Goal: Check status: Check status

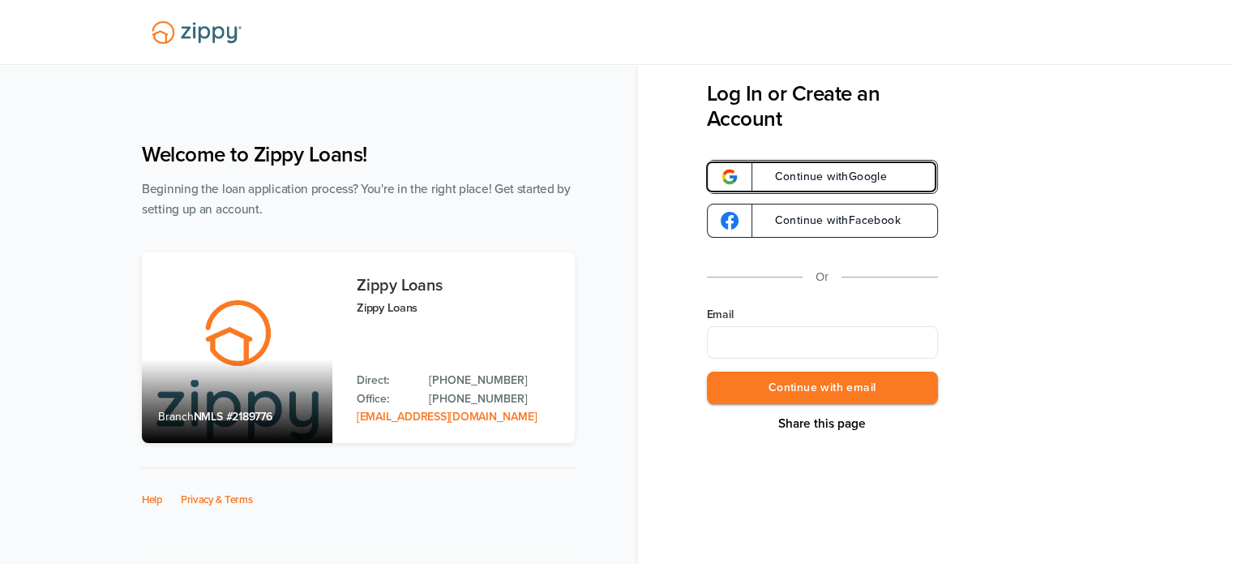
click at [821, 181] on span "Continue with Google" at bounding box center [823, 176] width 129 height 11
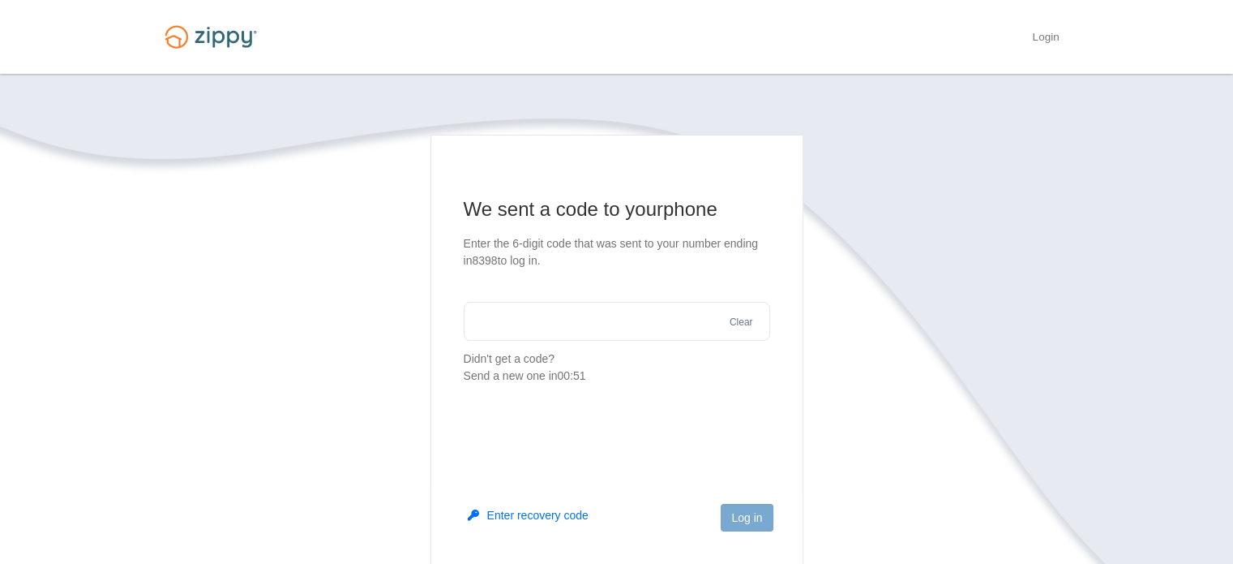
click at [637, 322] on input "text" at bounding box center [617, 321] width 307 height 39
type input "******"
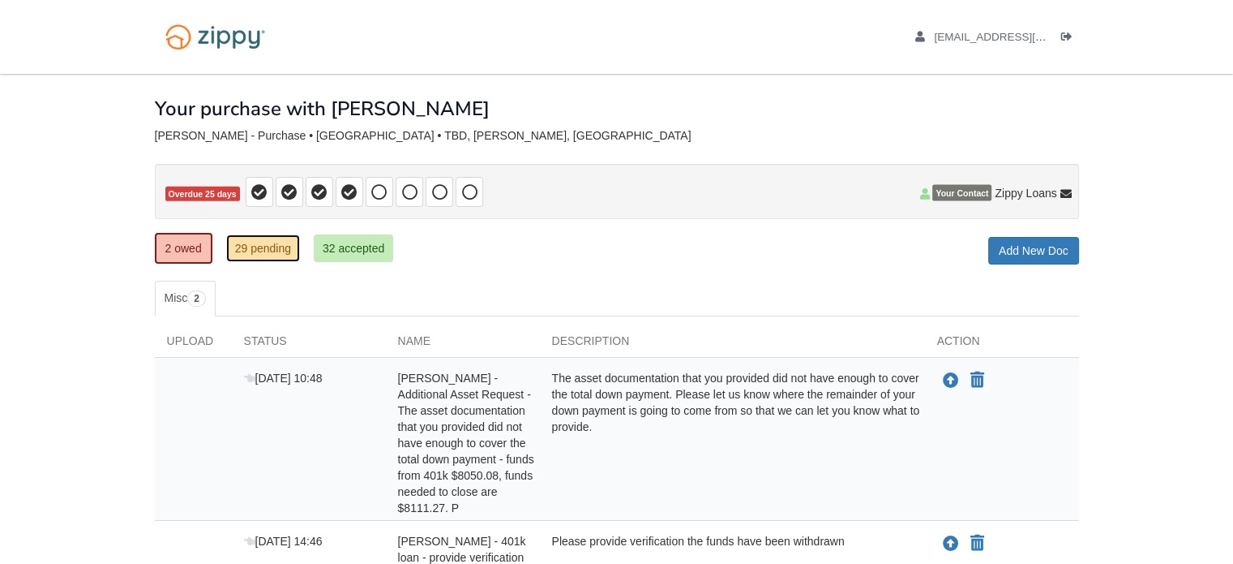
click at [271, 248] on link "29 pending" at bounding box center [263, 248] width 74 height 28
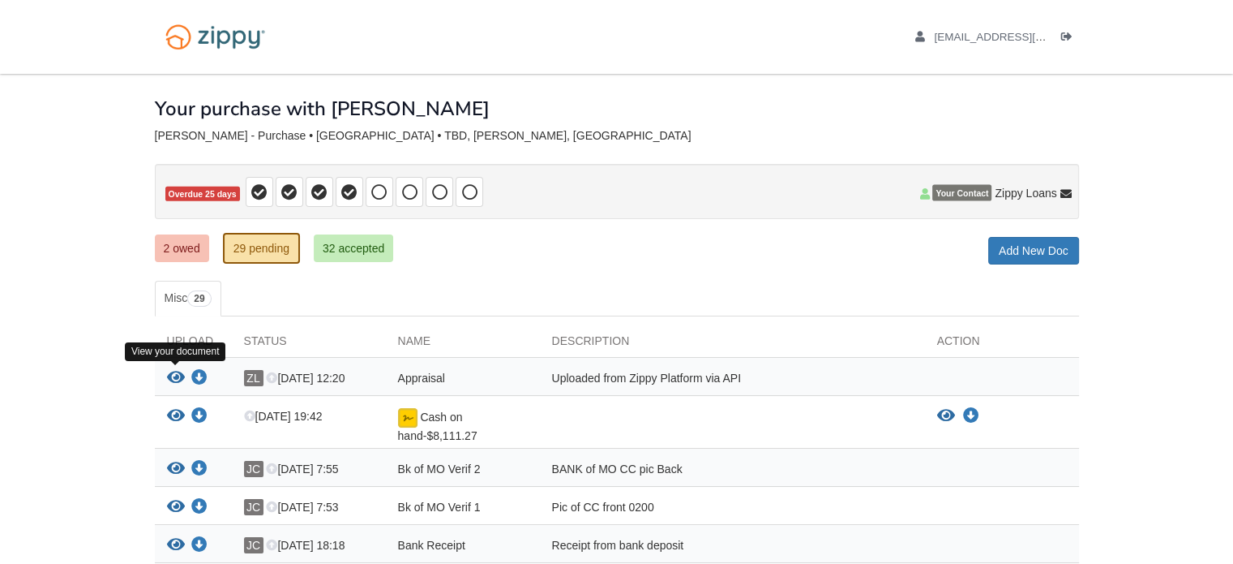
click at [173, 373] on icon "View Appraisal" at bounding box center [176, 378] width 18 height 16
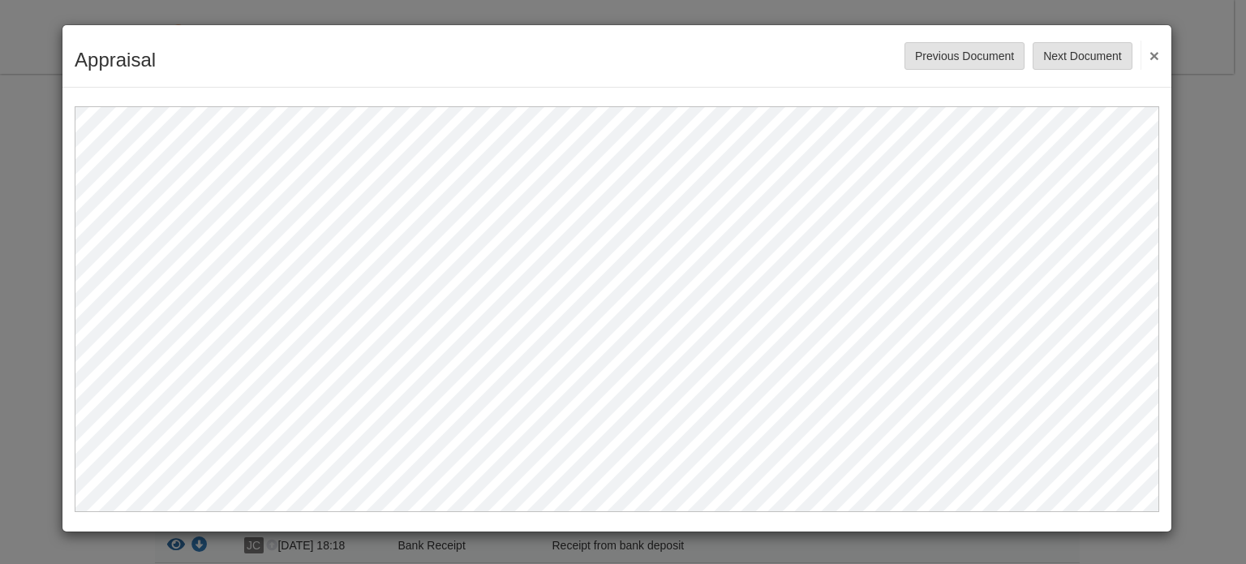
click at [1155, 49] on button "×" at bounding box center [1149, 55] width 19 height 29
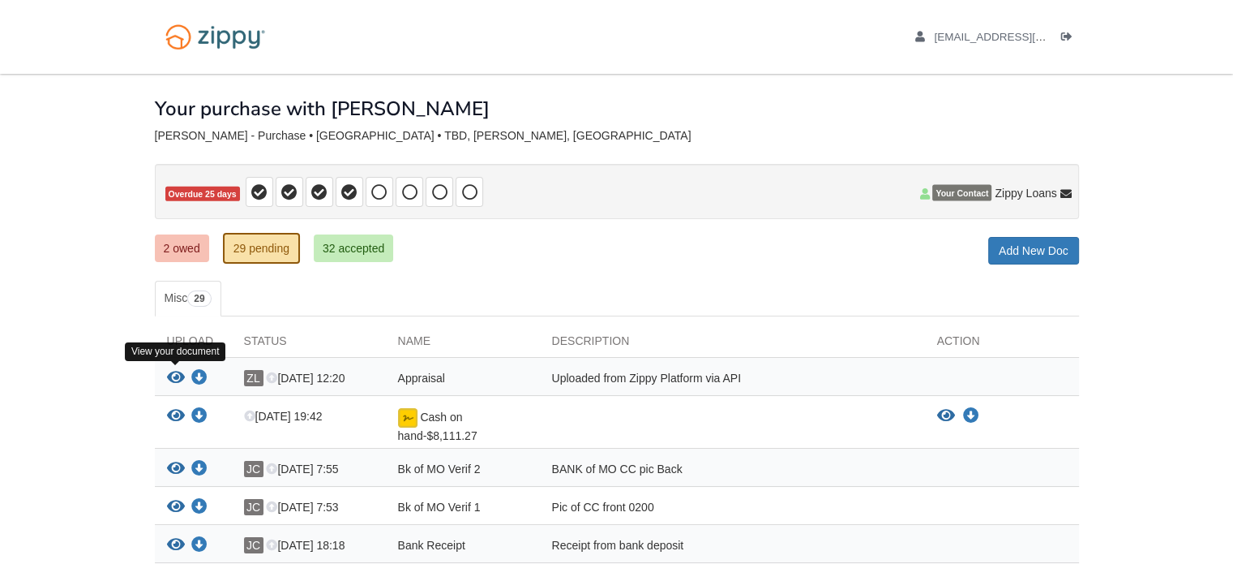
click at [177, 375] on icon "View Appraisal" at bounding box center [176, 378] width 18 height 16
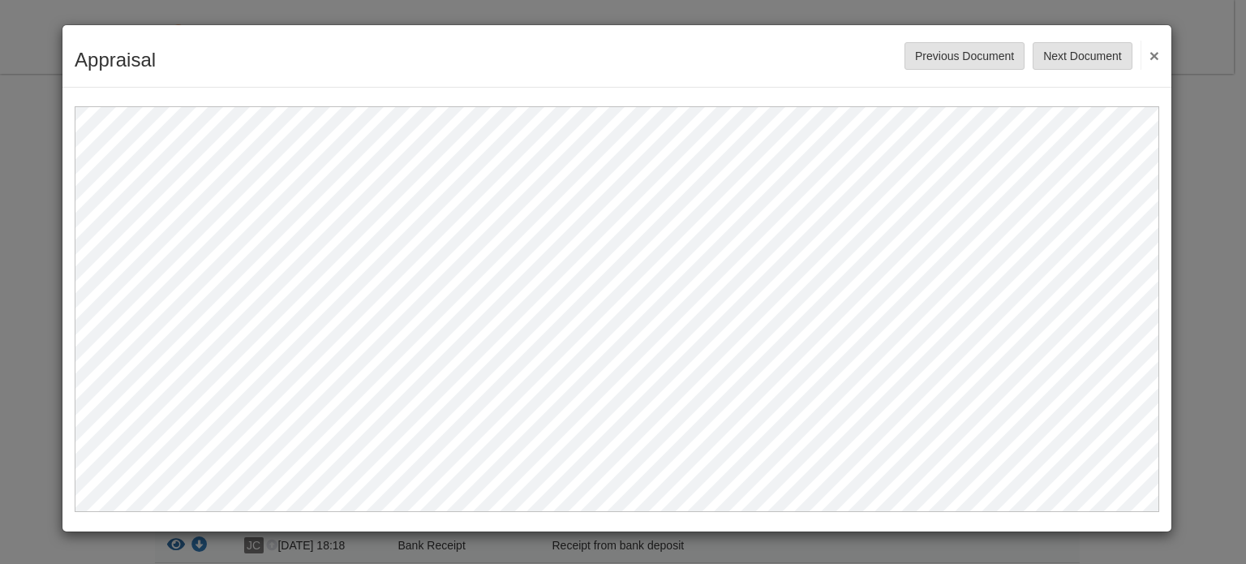
click at [1155, 58] on button "×" at bounding box center [1149, 55] width 19 height 29
